Goal: Information Seeking & Learning: Find specific fact

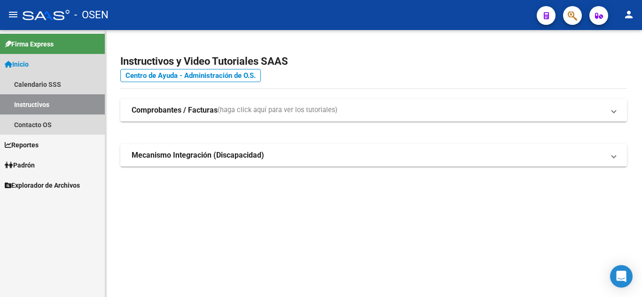
click at [47, 63] on link "Inicio" at bounding box center [52, 64] width 105 height 20
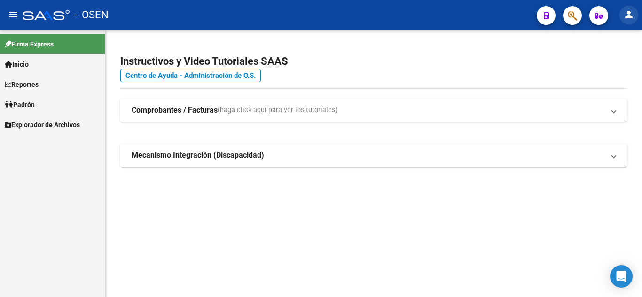
click at [630, 20] on mat-icon "person" at bounding box center [628, 14] width 11 height 11
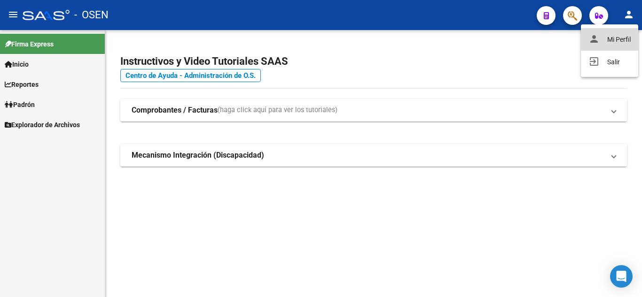
click at [618, 41] on button "person Mi Perfil" at bounding box center [609, 39] width 57 height 23
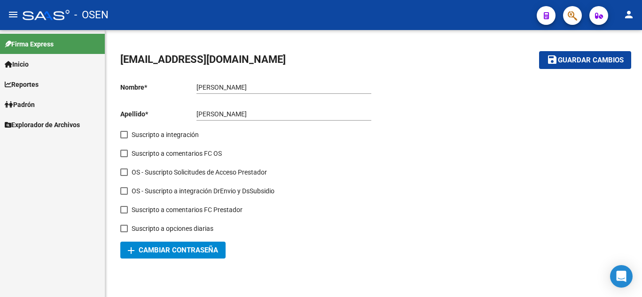
click at [34, 106] on span "Padrón" at bounding box center [20, 105] width 30 height 10
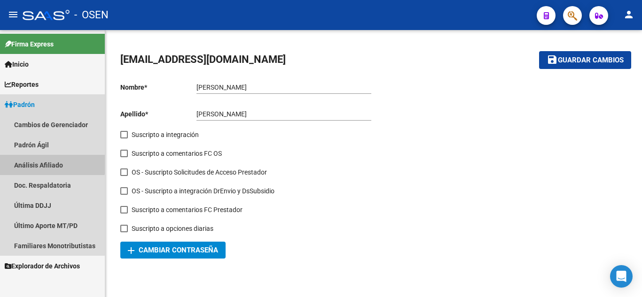
click at [45, 161] on link "Análisis Afiliado" at bounding box center [52, 165] width 105 height 20
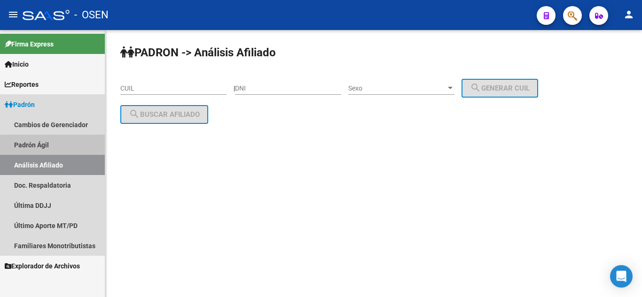
click at [40, 145] on link "Padrón Ágil" at bounding box center [52, 145] width 105 height 20
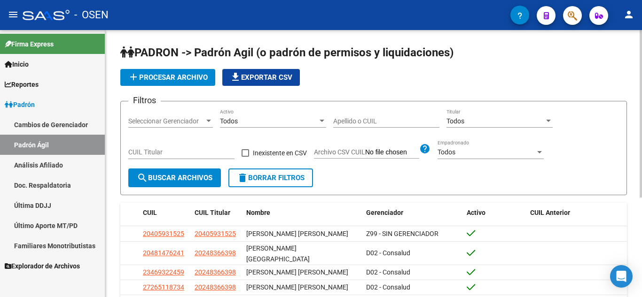
click at [349, 119] on input "Apellido o CUIL" at bounding box center [386, 121] width 106 height 8
type input "r"
click at [183, 175] on span "search Buscar Archivos" at bounding box center [175, 178] width 76 height 8
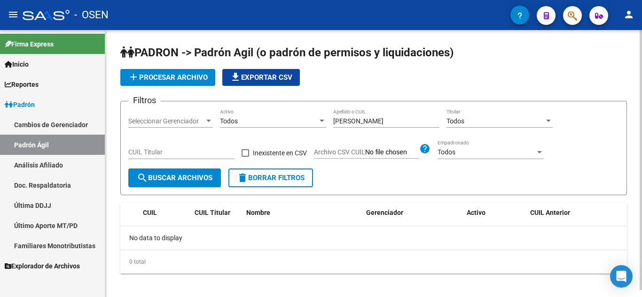
click at [410, 126] on div "[PERSON_NAME] o CUIL" at bounding box center [386, 118] width 106 height 19
type input "Rey"
click at [174, 177] on span "search Buscar Archivos" at bounding box center [175, 178] width 76 height 8
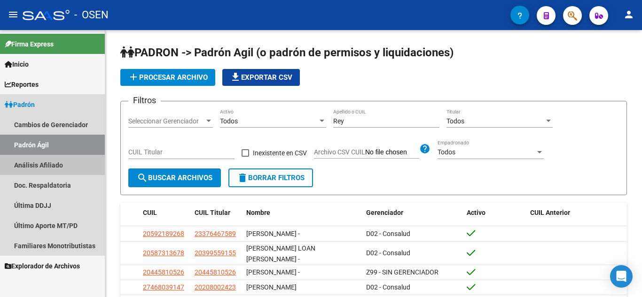
click at [64, 160] on link "Análisis Afiliado" at bounding box center [52, 165] width 105 height 20
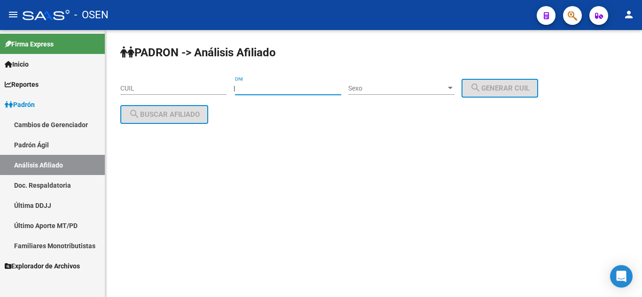
click at [259, 86] on input "DNI" at bounding box center [288, 89] width 106 height 8
type input "16496837"
click at [426, 91] on span "Sexo" at bounding box center [397, 89] width 98 height 8
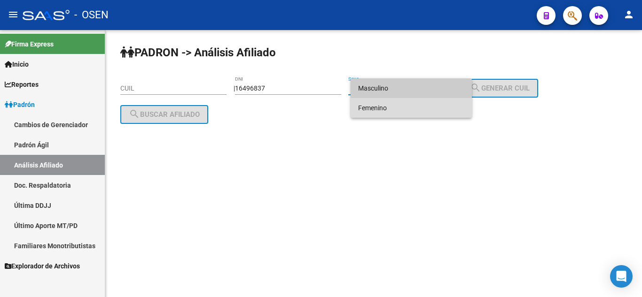
click at [419, 112] on span "Femenino" at bounding box center [411, 108] width 106 height 20
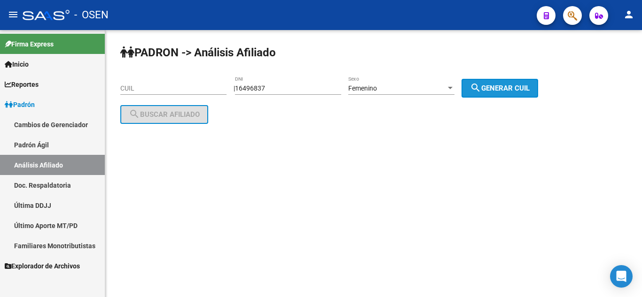
click at [495, 82] on button "search Generar CUIL" at bounding box center [500, 88] width 77 height 19
type input "27-16496837-0"
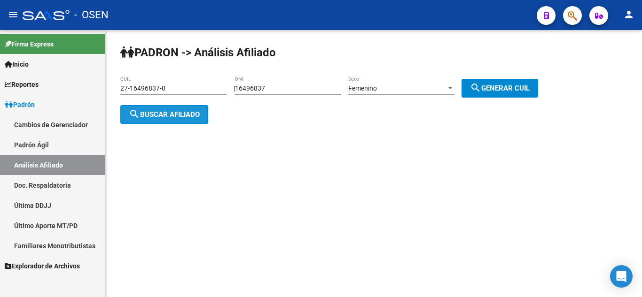
click at [152, 117] on span "search Buscar afiliado" at bounding box center [164, 114] width 71 height 8
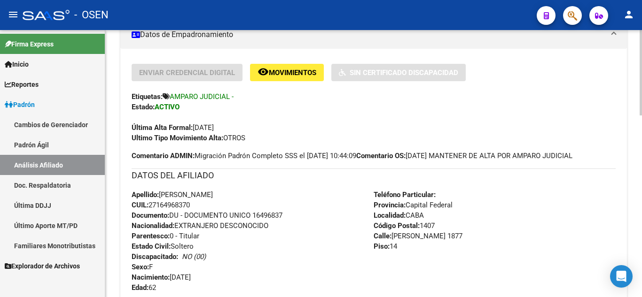
scroll to position [226, 0]
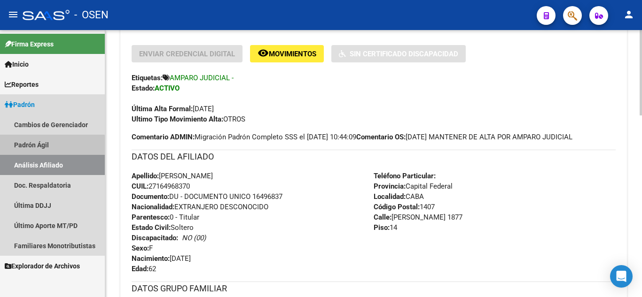
click at [28, 148] on link "Padrón Ágil" at bounding box center [52, 145] width 105 height 20
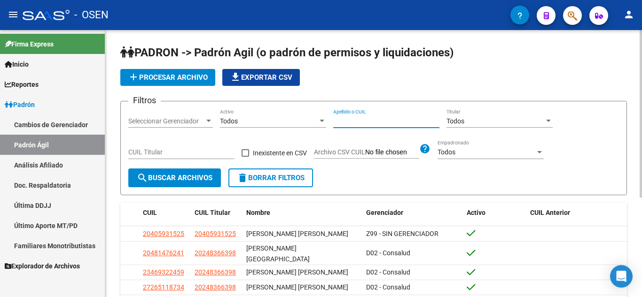
click at [351, 124] on input "Apellido o CUIL" at bounding box center [386, 121] width 106 height 8
type input "[PERSON_NAME]"
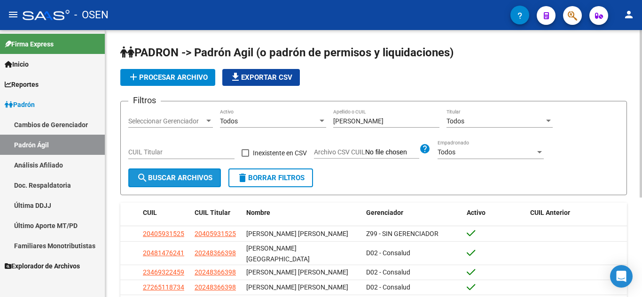
click at [167, 176] on span "search Buscar Archivos" at bounding box center [175, 178] width 76 height 8
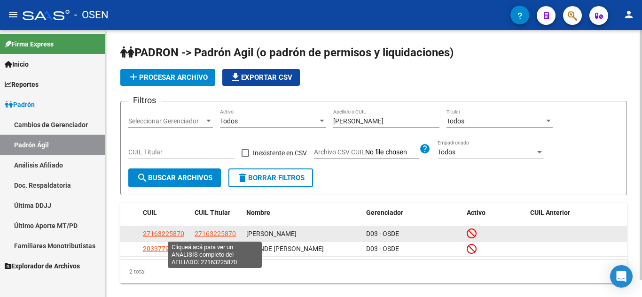
click at [207, 234] on span "27163225870" at bounding box center [215, 234] width 41 height 8
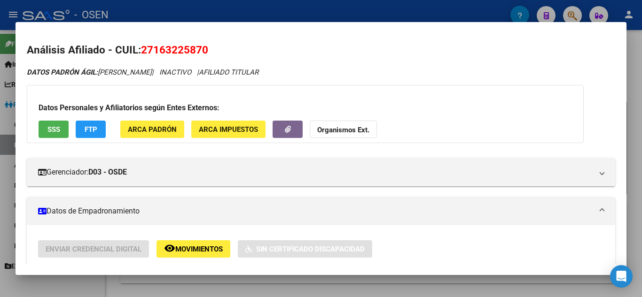
click at [455, 89] on div "Datos Personales y Afiliatorios según Entes Externos: SSS FTP ARCA Padrón ARCA …" at bounding box center [305, 114] width 557 height 58
click at [195, 47] on span "27163225870" at bounding box center [174, 50] width 67 height 12
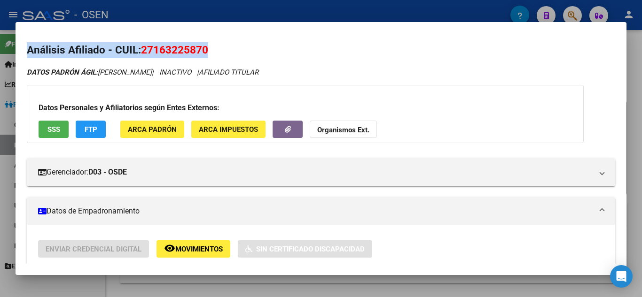
click at [195, 47] on span "27163225870" at bounding box center [174, 50] width 67 height 12
copy span "27163225870"
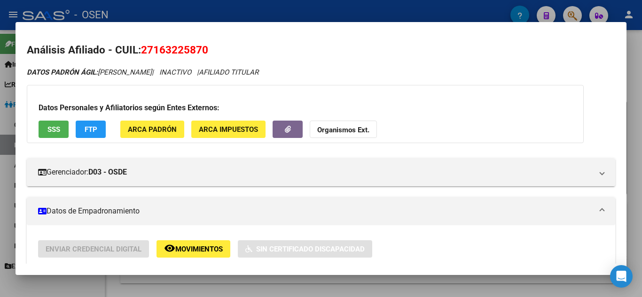
click at [0, 174] on div at bounding box center [321, 148] width 642 height 297
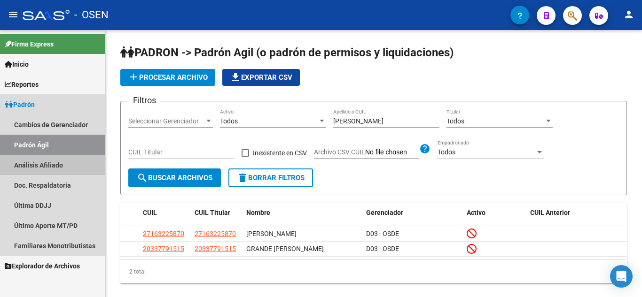
click at [38, 169] on link "Análisis Afiliado" at bounding box center [52, 165] width 105 height 20
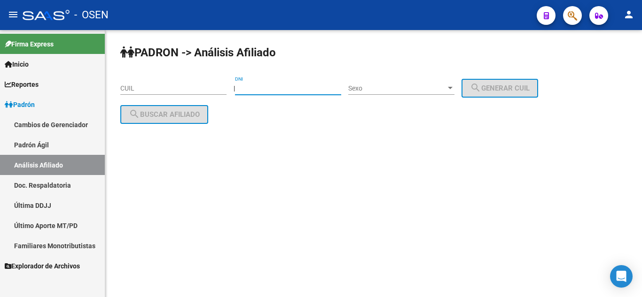
click at [267, 91] on input "DNI" at bounding box center [288, 89] width 106 height 8
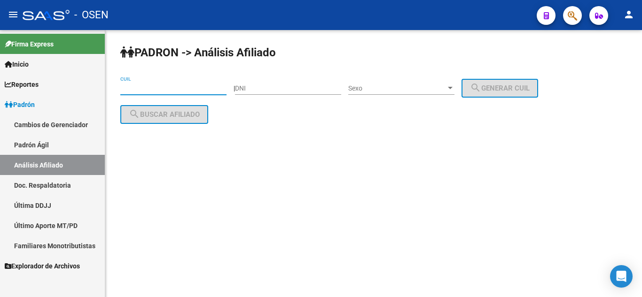
click at [200, 87] on input "CUIL" at bounding box center [173, 89] width 106 height 8
paste input "27-16322587-0"
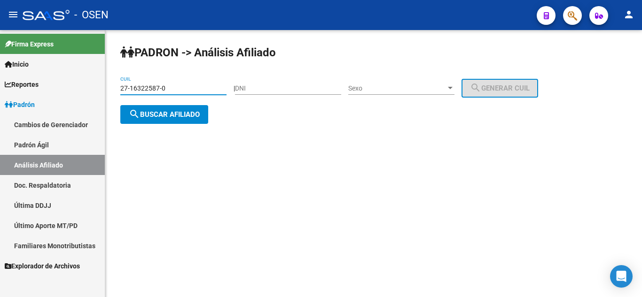
type input "27-16322587-0"
click at [185, 115] on span "search Buscar afiliado" at bounding box center [164, 114] width 71 height 8
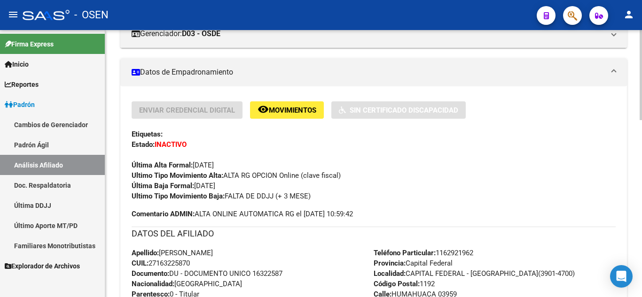
scroll to position [188, 0]
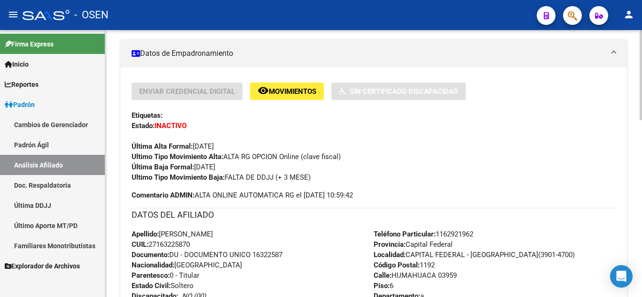
click at [266, 251] on span "Documento: DU - DOCUMENTO UNICO 16322587" at bounding box center [207, 255] width 151 height 8
copy span "16322587"
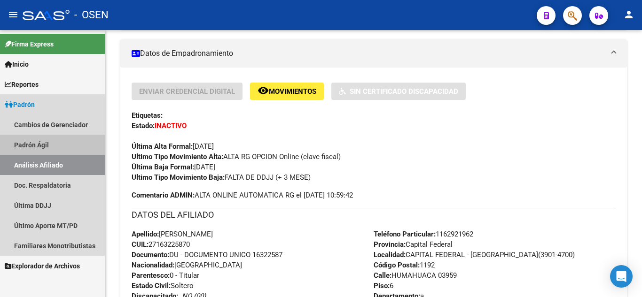
click at [44, 146] on link "Padrón Ágil" at bounding box center [52, 145] width 105 height 20
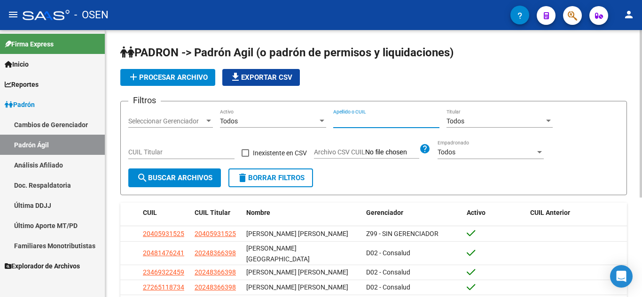
click at [354, 125] on input "Apellido o CUIL" at bounding box center [386, 121] width 106 height 8
click at [196, 179] on span "search Buscar Archivos" at bounding box center [175, 178] width 76 height 8
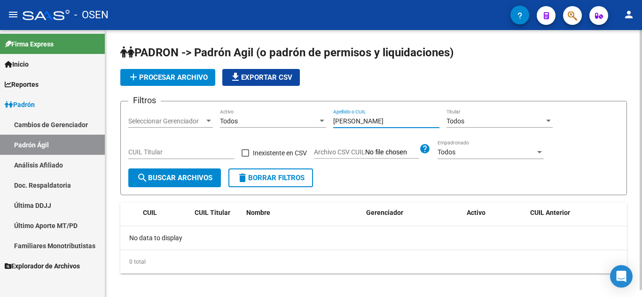
click at [394, 120] on input "[PERSON_NAME]" at bounding box center [386, 121] width 106 height 8
type input "[PERSON_NAME]"
click at [185, 177] on span "search Buscar Archivos" at bounding box center [175, 178] width 76 height 8
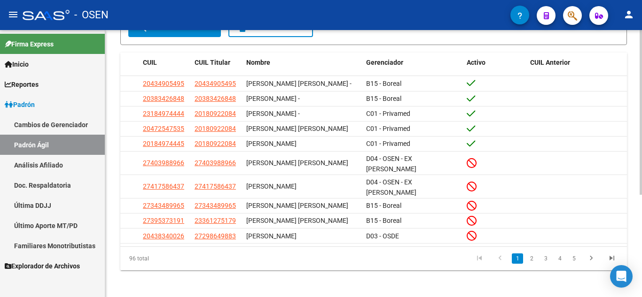
scroll to position [166, 0]
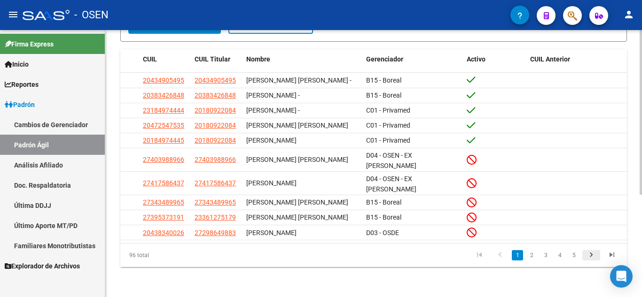
click at [594, 255] on icon "go to next page" at bounding box center [591, 256] width 12 height 11
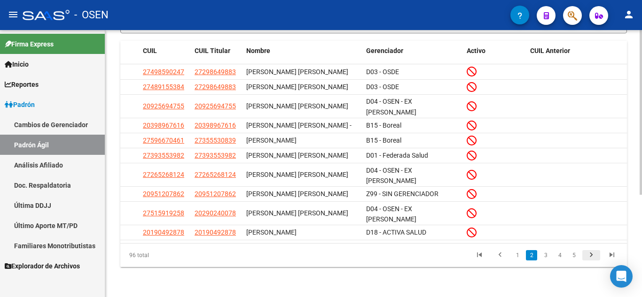
click at [589, 257] on icon "go to next page" at bounding box center [591, 256] width 12 height 11
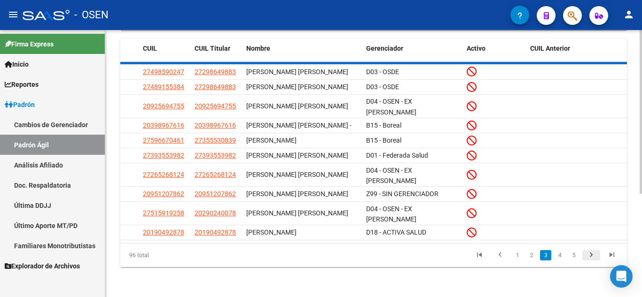
scroll to position [158, 0]
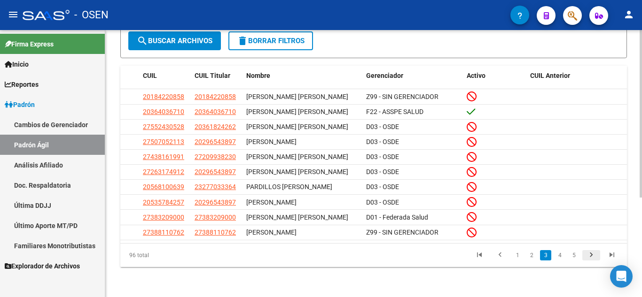
click at [589, 257] on icon "go to next page" at bounding box center [591, 256] width 12 height 11
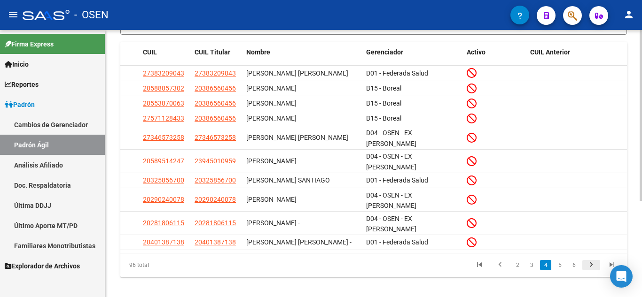
scroll to position [151, 0]
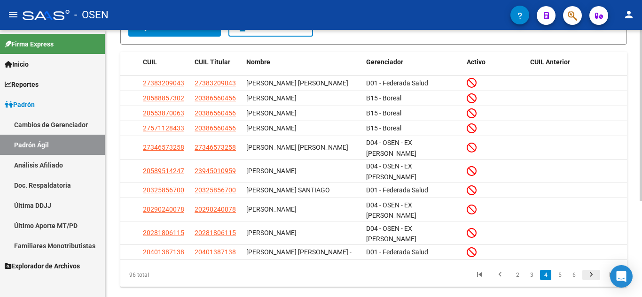
click at [589, 271] on icon "go to next page" at bounding box center [591, 276] width 12 height 11
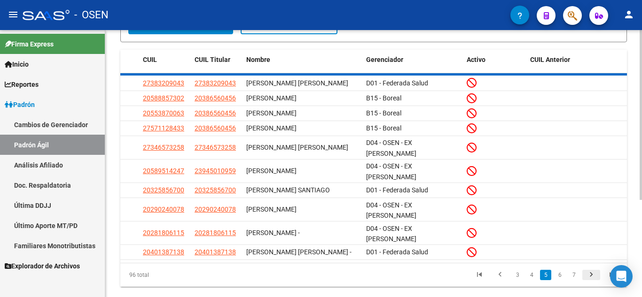
scroll to position [158, 0]
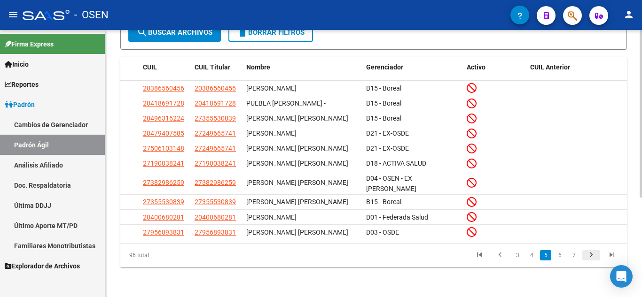
click at [589, 257] on icon "go to next page" at bounding box center [591, 256] width 12 height 11
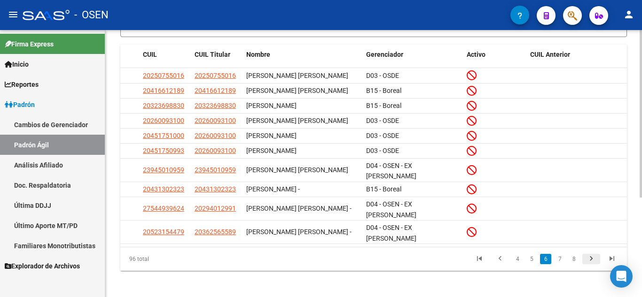
click at [593, 257] on icon "go to next page" at bounding box center [591, 260] width 12 height 11
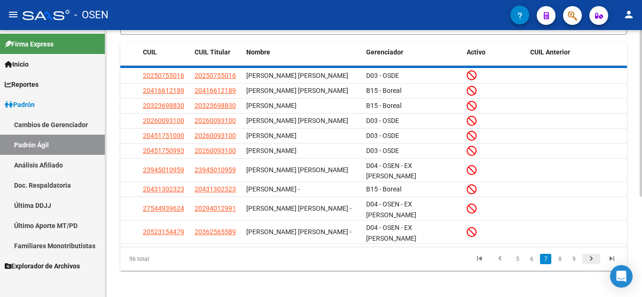
scroll to position [151, 0]
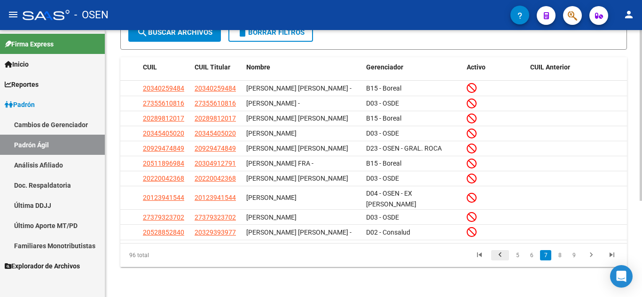
click at [498, 255] on icon "go to previous page" at bounding box center [500, 256] width 12 height 11
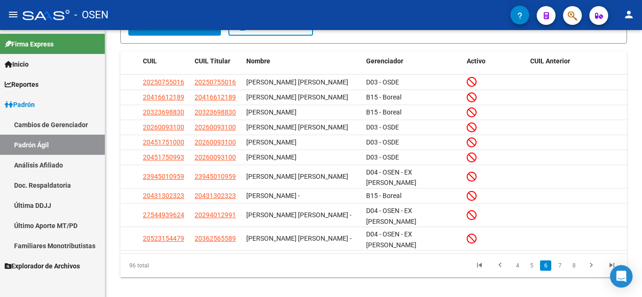
click at [71, 148] on link "Padrón Ágil" at bounding box center [52, 145] width 105 height 20
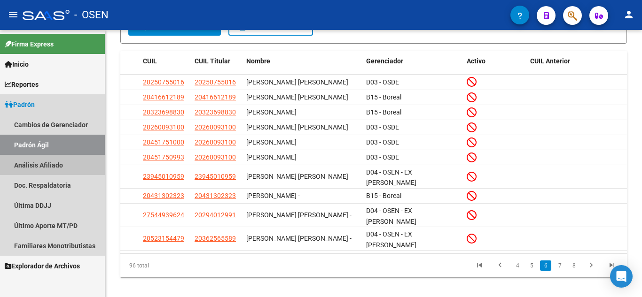
click at [57, 157] on link "Análisis Afiliado" at bounding box center [52, 165] width 105 height 20
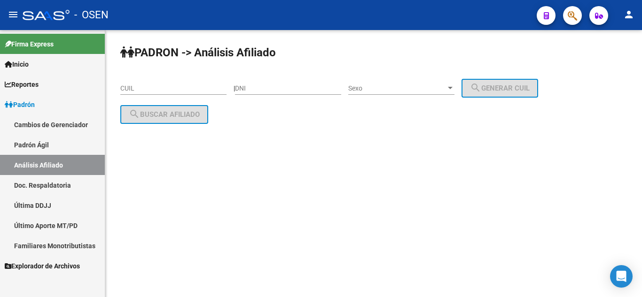
click at [305, 82] on div "DNI" at bounding box center [288, 85] width 106 height 19
type input "8437031"
click at [411, 85] on span "Sexo" at bounding box center [397, 89] width 98 height 8
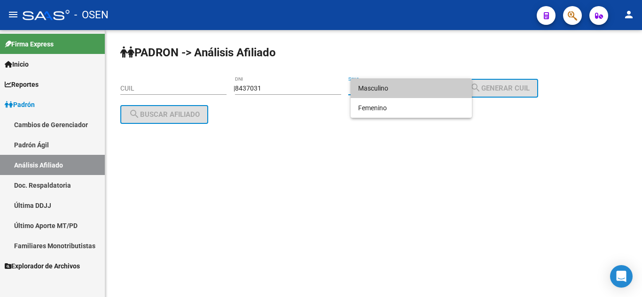
drag, startPoint x: 414, startPoint y: 86, endPoint x: 491, endPoint y: 88, distance: 77.6
click at [491, 88] on div "Masculino Femenino" at bounding box center [321, 148] width 642 height 297
click at [491, 88] on div at bounding box center [321, 148] width 642 height 297
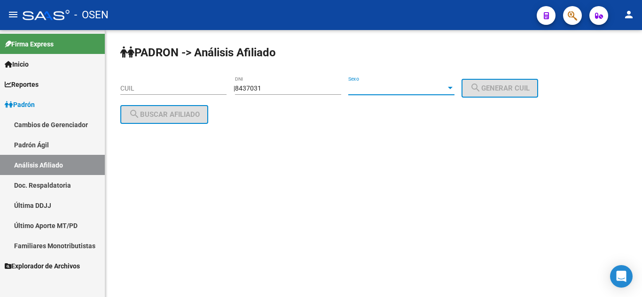
click at [438, 88] on span "Sexo" at bounding box center [397, 89] width 98 height 8
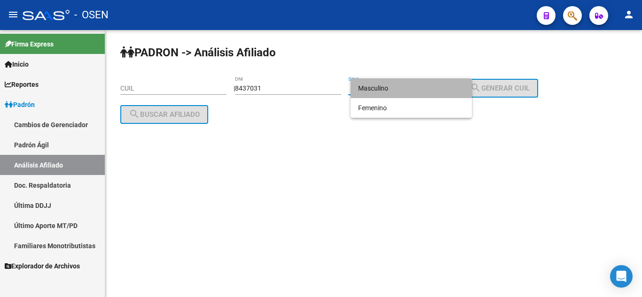
click at [440, 94] on span "Masculino" at bounding box center [411, 88] width 106 height 20
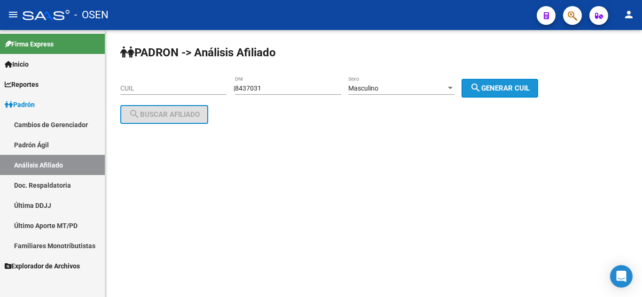
click at [481, 91] on mat-icon "search" at bounding box center [475, 87] width 11 height 11
type input "20-08437031-3"
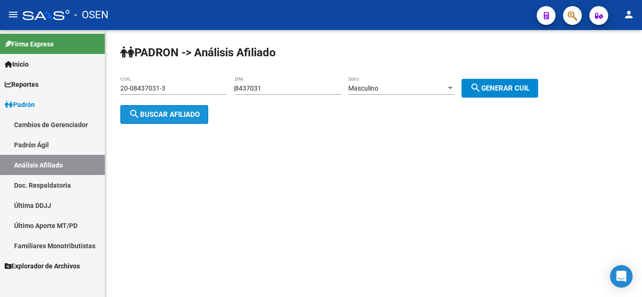
click at [143, 107] on button "search Buscar afiliado" at bounding box center [164, 114] width 88 height 19
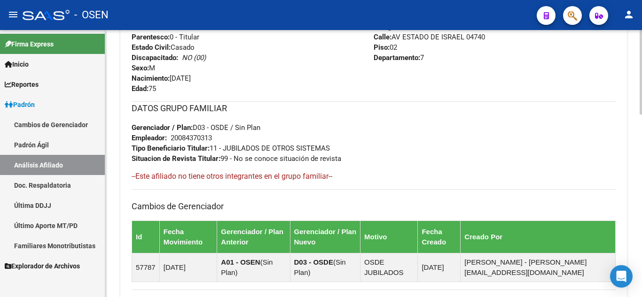
scroll to position [470, 0]
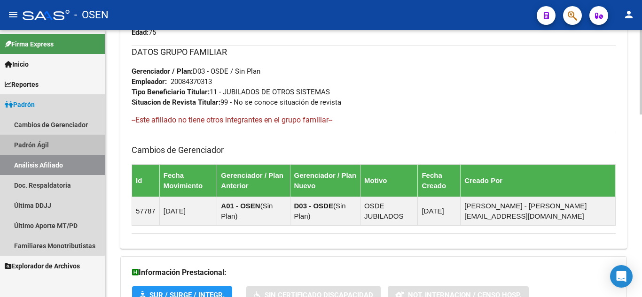
click at [46, 145] on link "Padrón Ágil" at bounding box center [52, 145] width 105 height 20
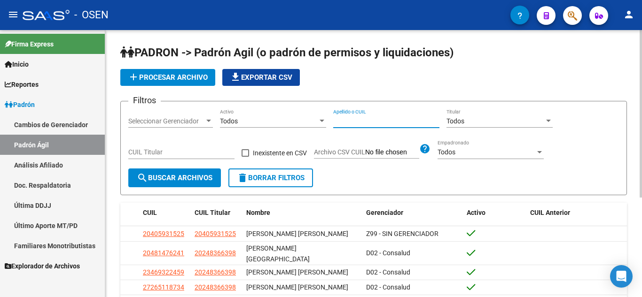
click at [374, 119] on input "Apellido o CUIL" at bounding box center [386, 121] width 106 height 8
type input "[PERSON_NAME]"
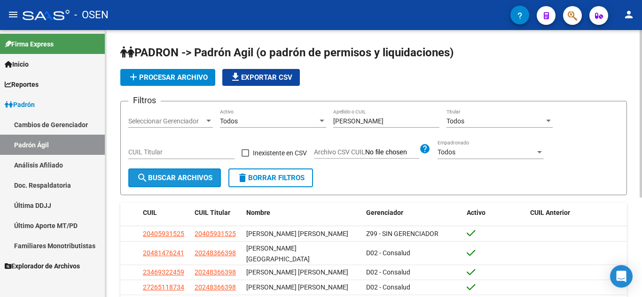
click at [166, 178] on span "search Buscar Archivos" at bounding box center [175, 178] width 76 height 8
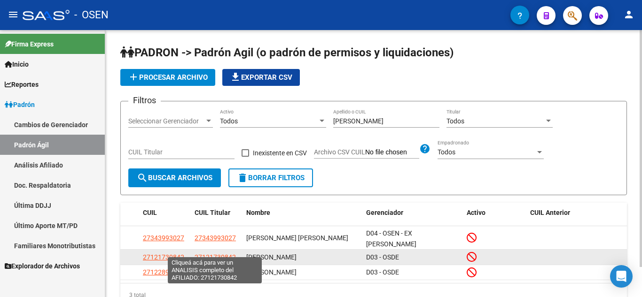
click at [217, 254] on span "27121730842" at bounding box center [215, 258] width 41 height 8
type textarea "27121730842"
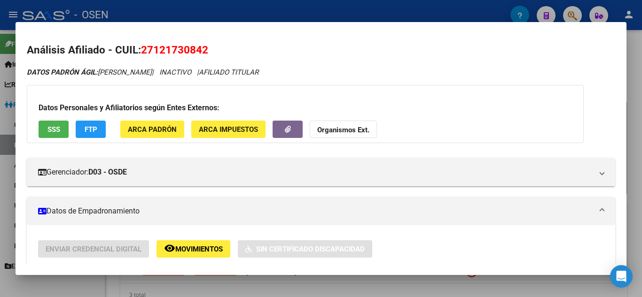
click at [442, 108] on h3 "Datos Personales y Afiliatorios según Entes Externos:" at bounding box center [305, 107] width 533 height 11
click at [190, 53] on span "27121730842" at bounding box center [174, 50] width 67 height 12
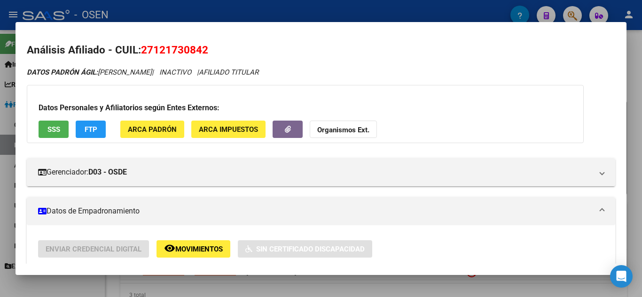
click at [190, 53] on span "27121730842" at bounding box center [174, 50] width 67 height 12
click at [0, 112] on div at bounding box center [321, 148] width 642 height 297
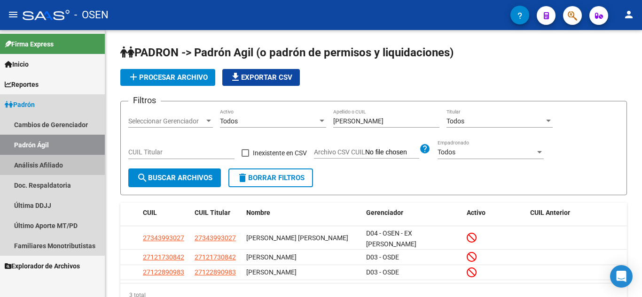
click at [35, 159] on link "Análisis Afiliado" at bounding box center [52, 165] width 105 height 20
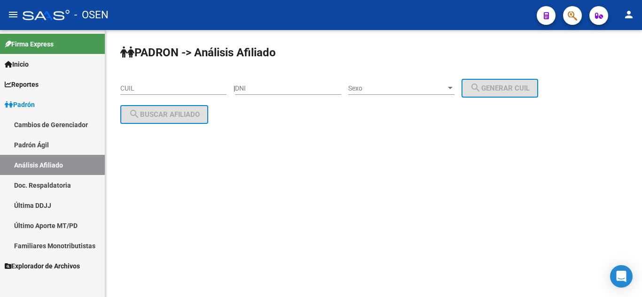
click at [153, 82] on div "CUIL" at bounding box center [173, 85] width 106 height 19
paste input "27-12173084-2"
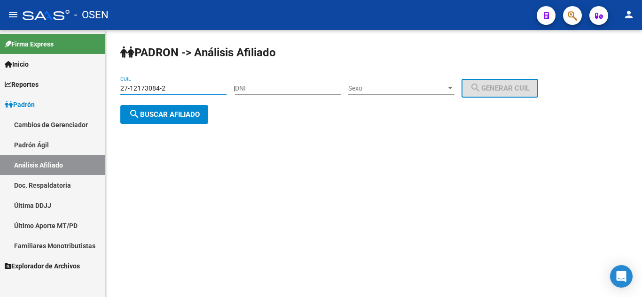
type input "27-12173084-2"
click at [179, 120] on button "search Buscar afiliado" at bounding box center [164, 114] width 88 height 19
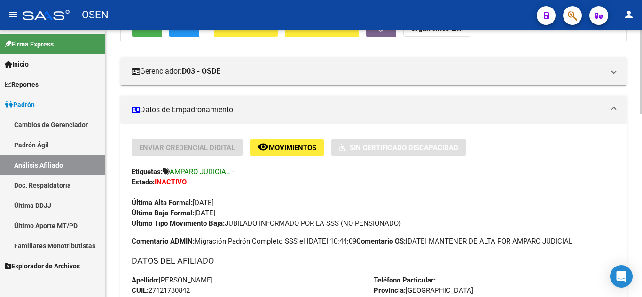
scroll to position [150, 0]
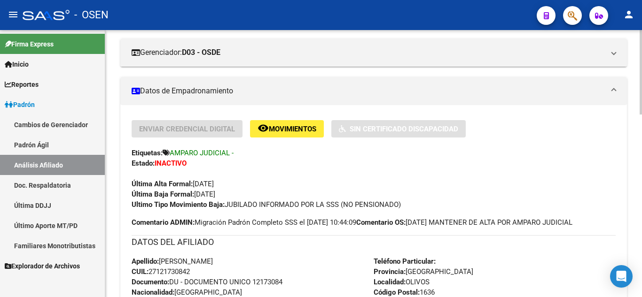
click at [276, 282] on span "Documento: DU - DOCUMENTO UNICO 12173084" at bounding box center [207, 282] width 151 height 8
copy span "12173084"
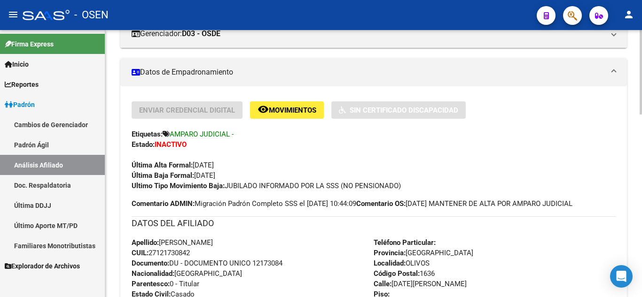
scroll to position [207, 0]
